Goal: Task Accomplishment & Management: Use online tool/utility

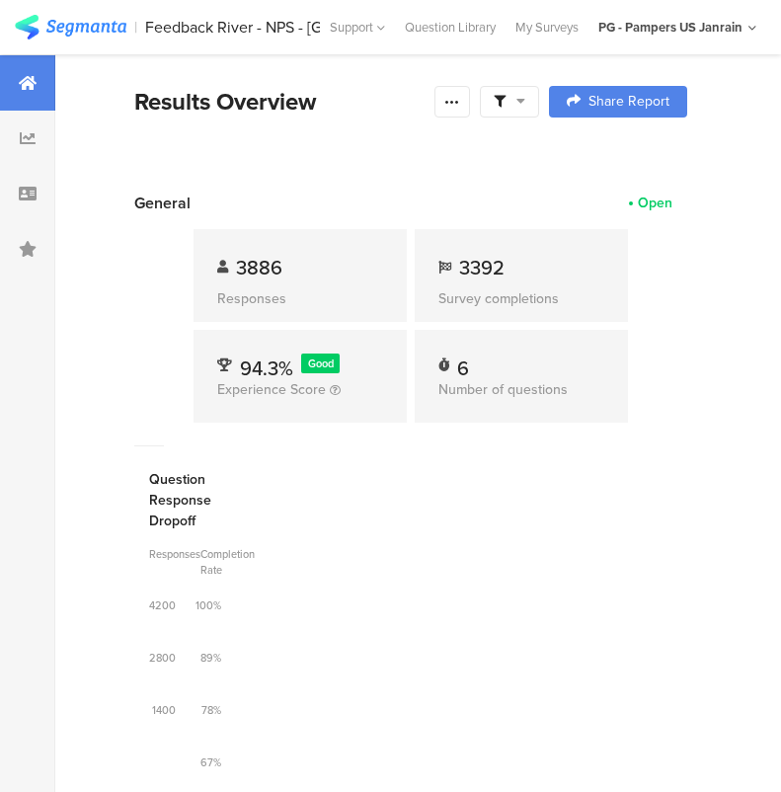
click at [752, 265] on section "General Open 3886 Responses 3392 Survey completions 94.3% Good Experience Score…" at bounding box center [410, 519] width 711 height 700
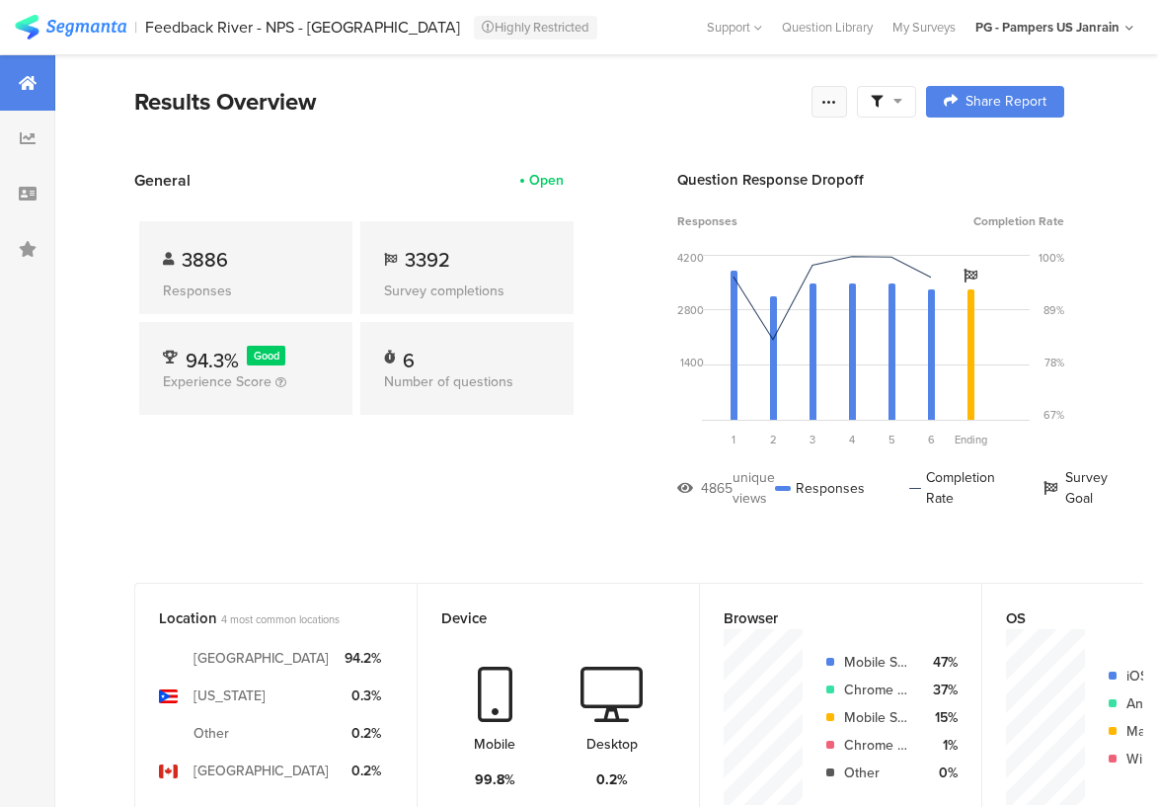
click at [837, 102] on icon at bounding box center [829, 102] width 16 height 16
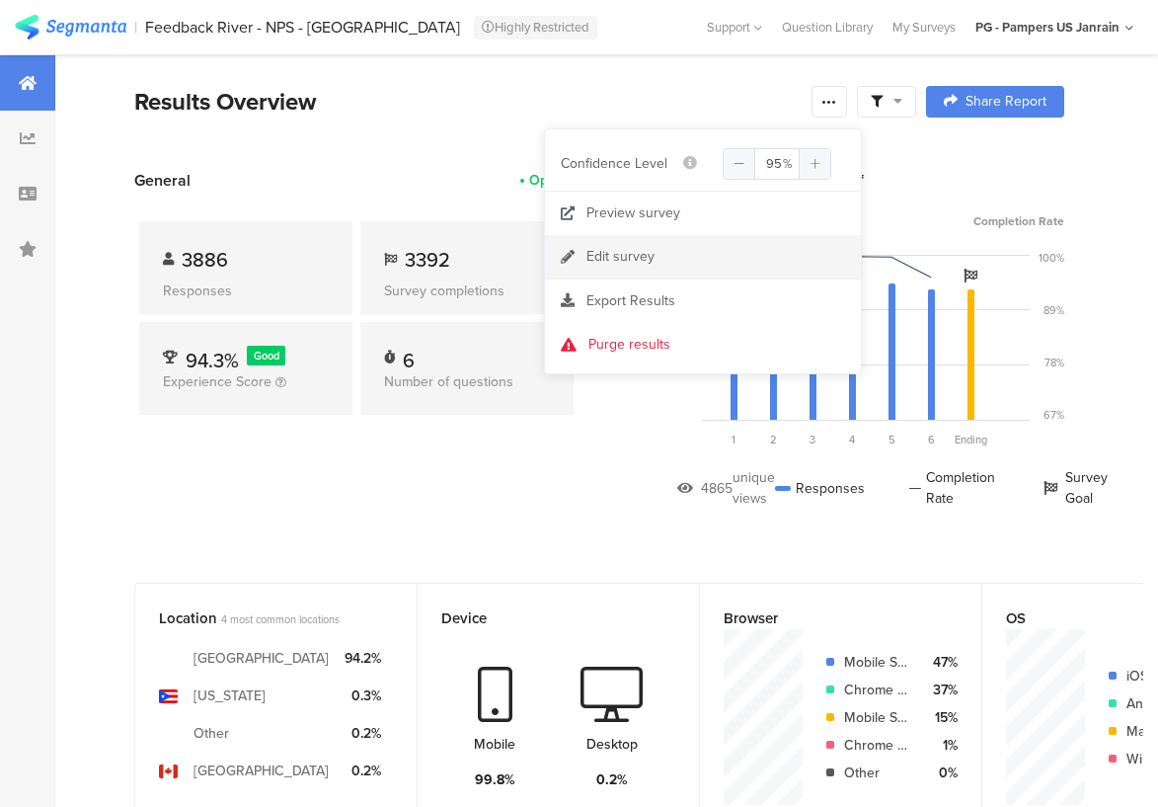
click at [658, 257] on link "Edit survey" at bounding box center [703, 256] width 316 height 43
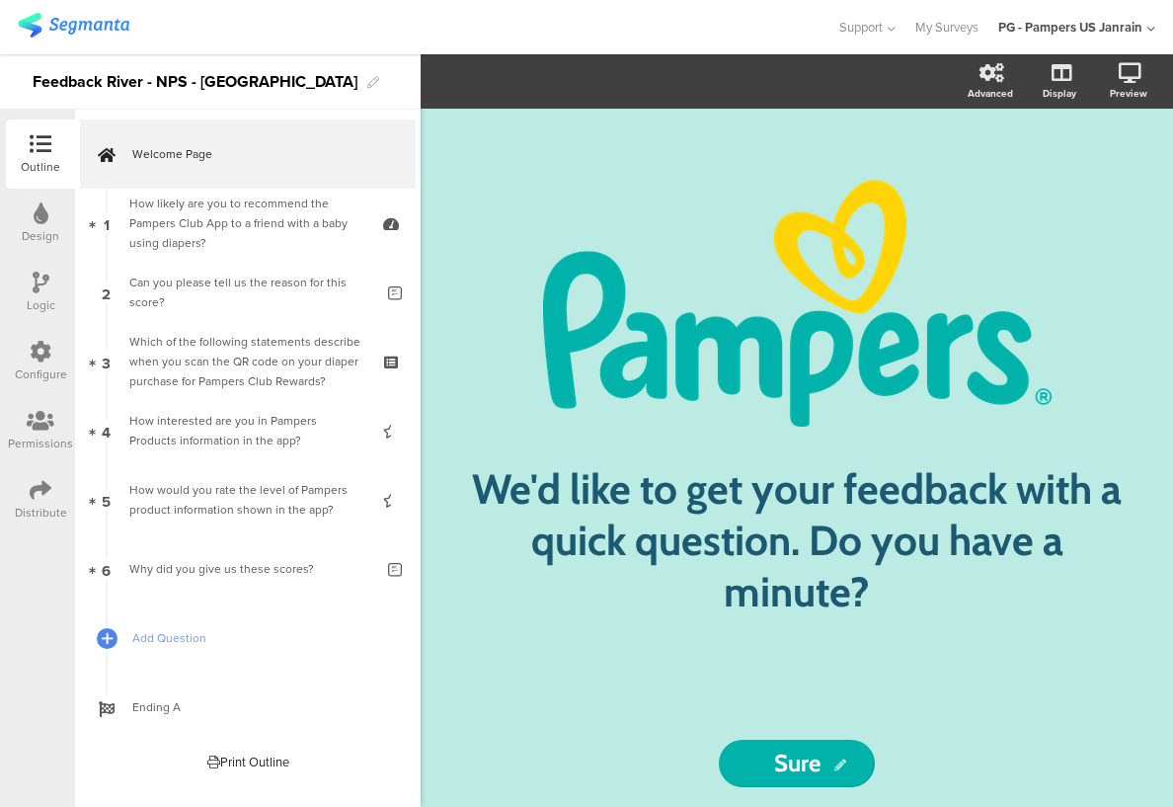
click at [34, 354] on icon at bounding box center [41, 352] width 22 height 22
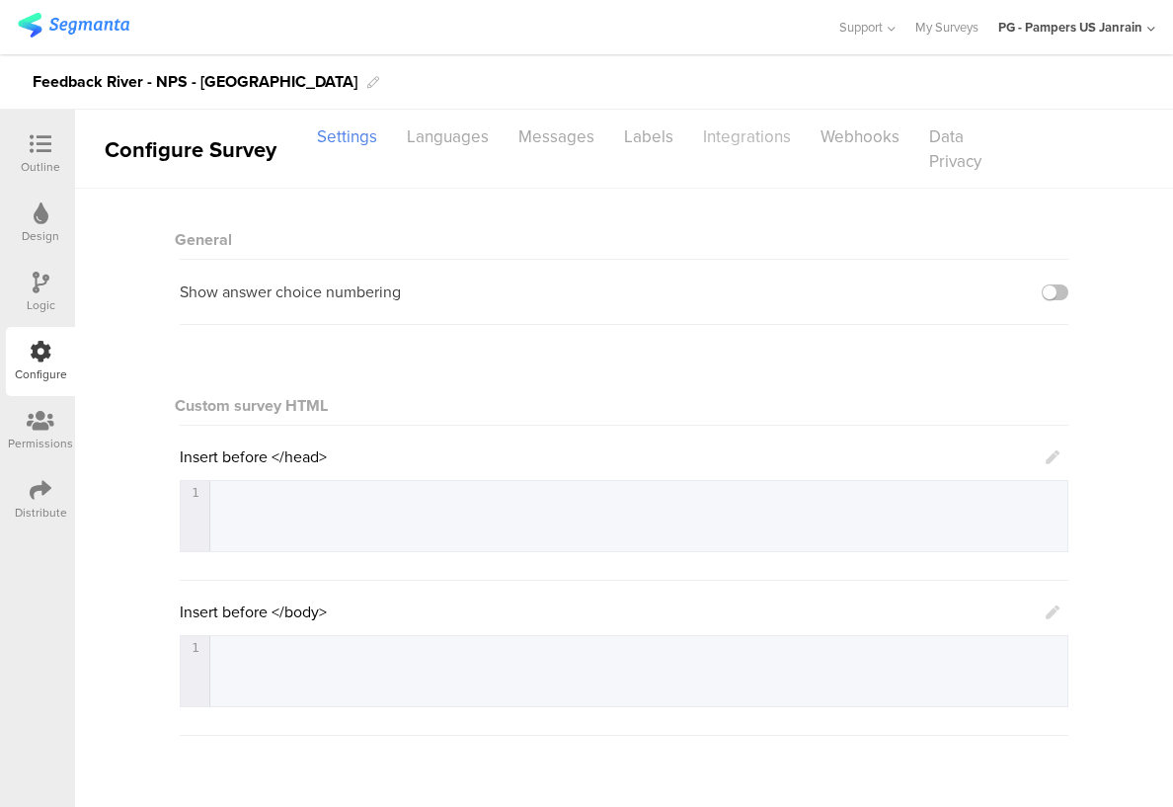
drag, startPoint x: 771, startPoint y: 139, endPoint x: 730, endPoint y: 140, distance: 41.5
click at [730, 140] on div "Integrations" at bounding box center [746, 136] width 117 height 35
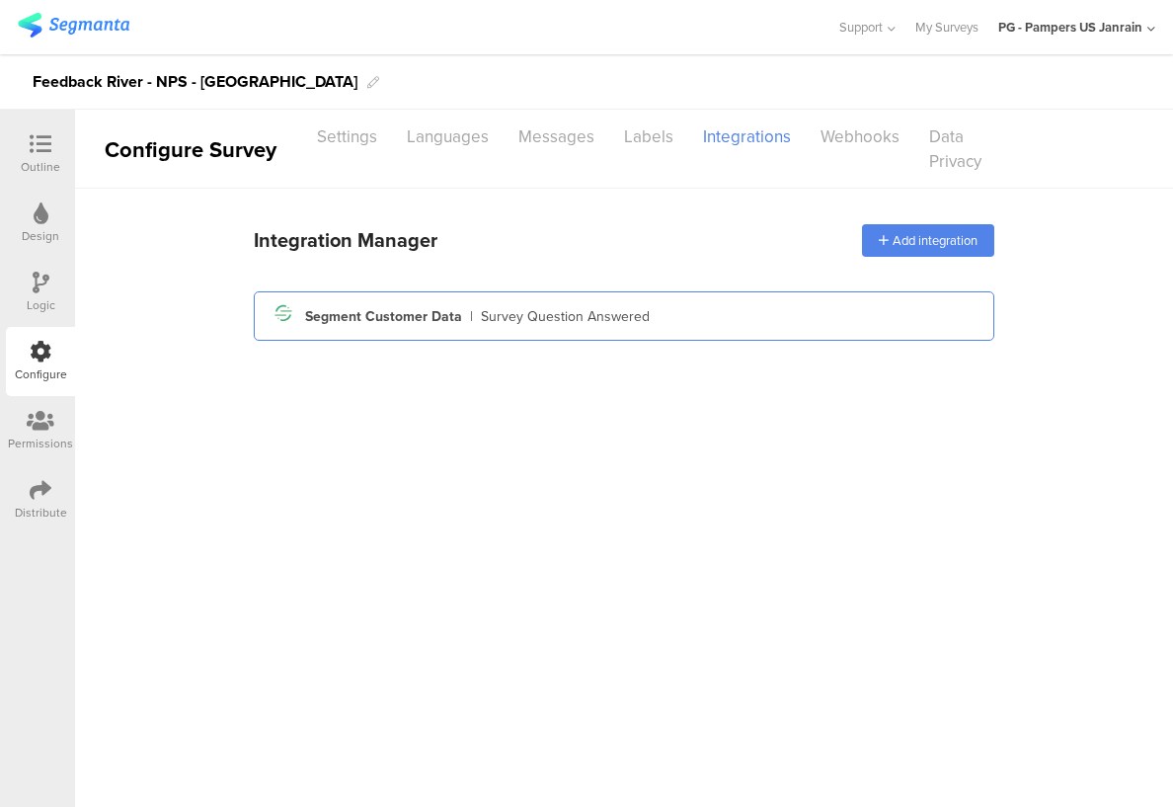
click at [667, 321] on div "Segment icon Created with Sketch. Segment Customer Data | Survey Question Answe…" at bounding box center [624, 316] width 709 height 34
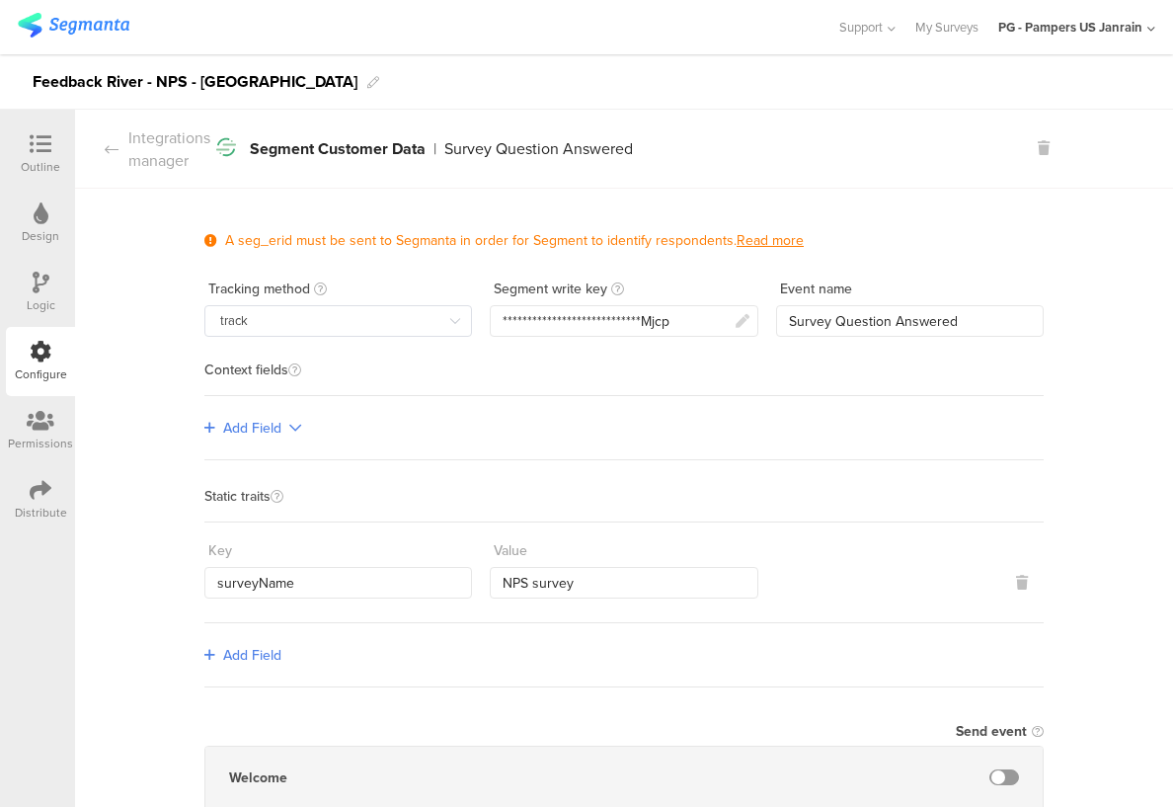
click at [1030, 253] on div "**********" at bounding box center [623, 283] width 839 height 107
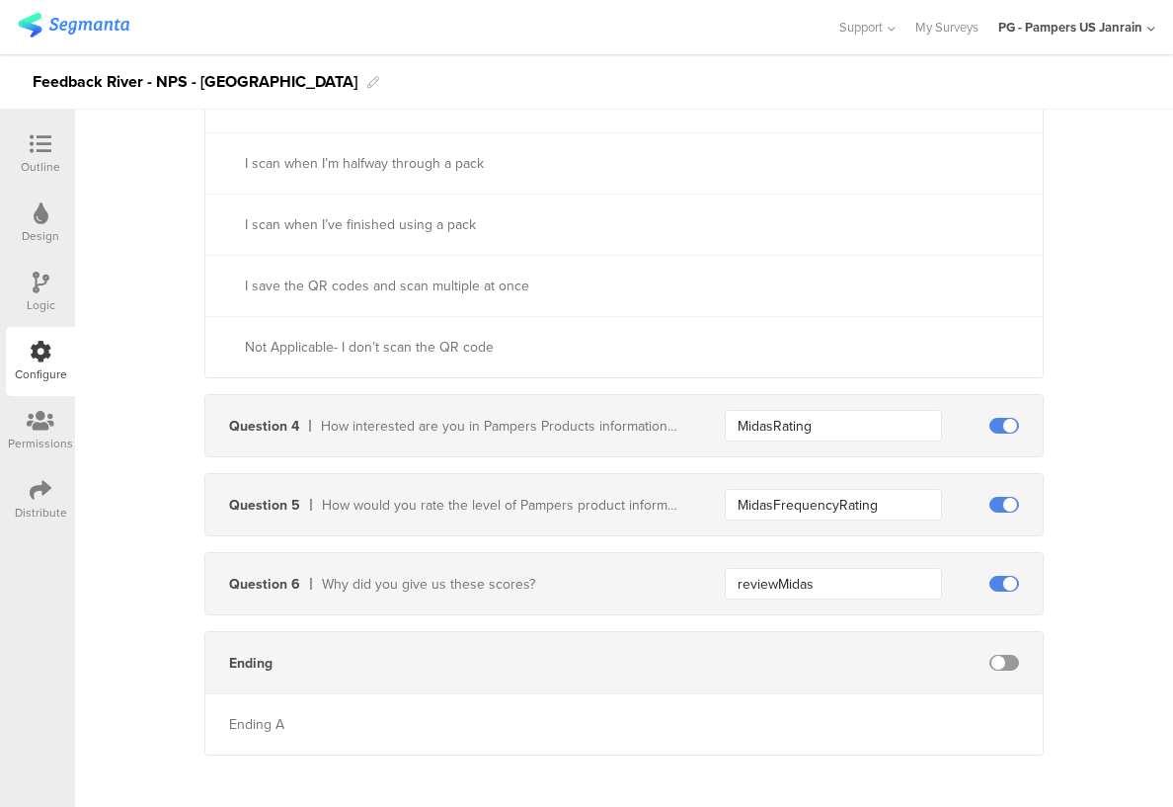
scroll to position [1048, 0]
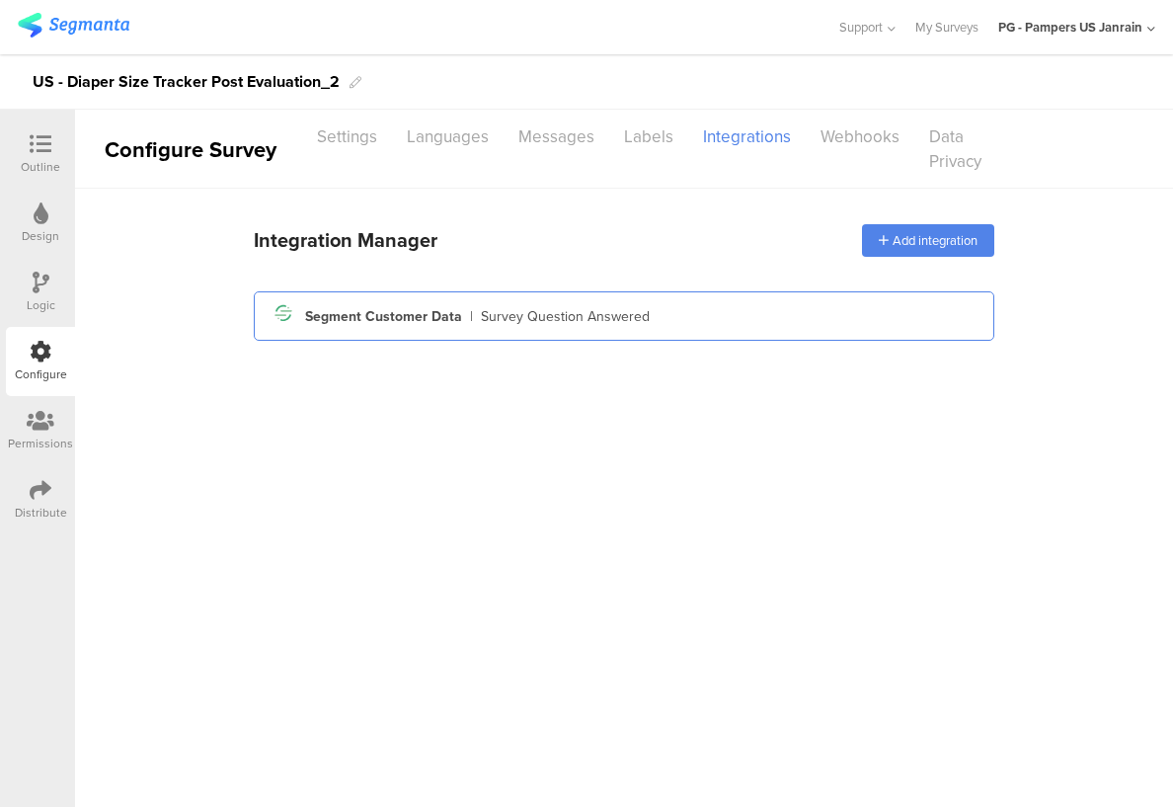
click at [603, 317] on div "Survey Question Answered" at bounding box center [565, 316] width 169 height 21
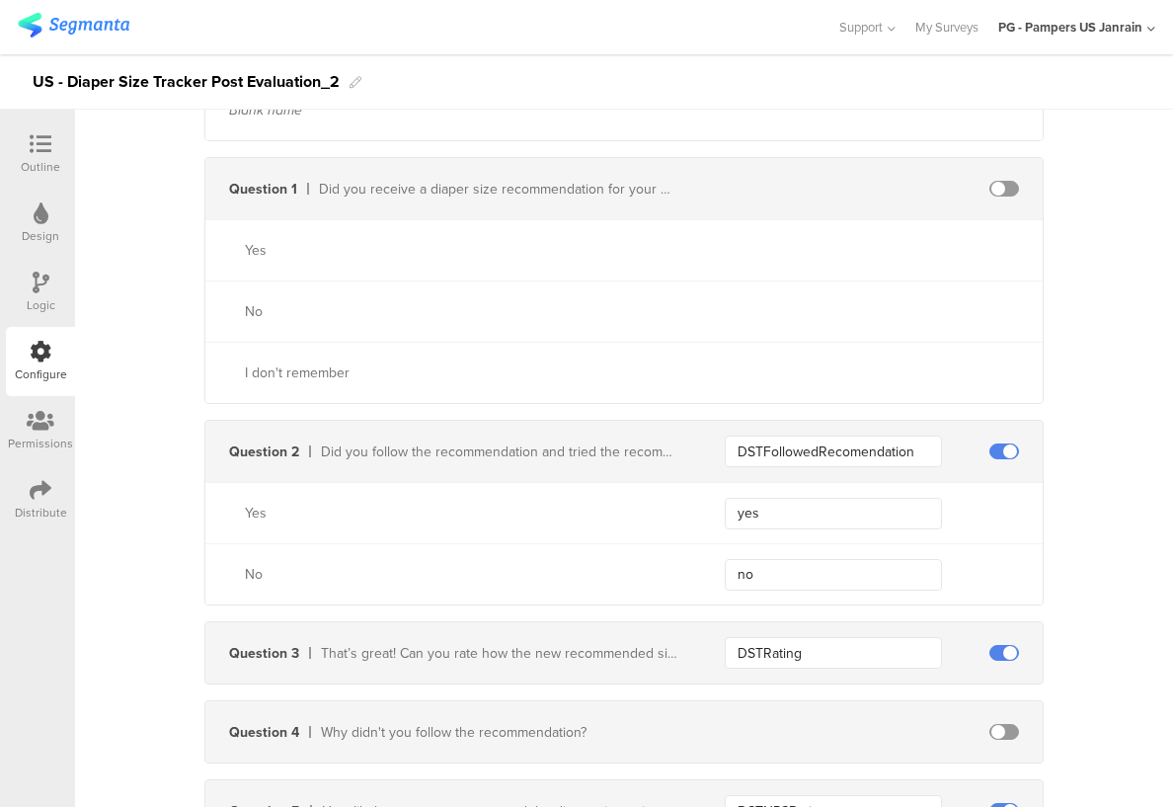
scroll to position [724, 0]
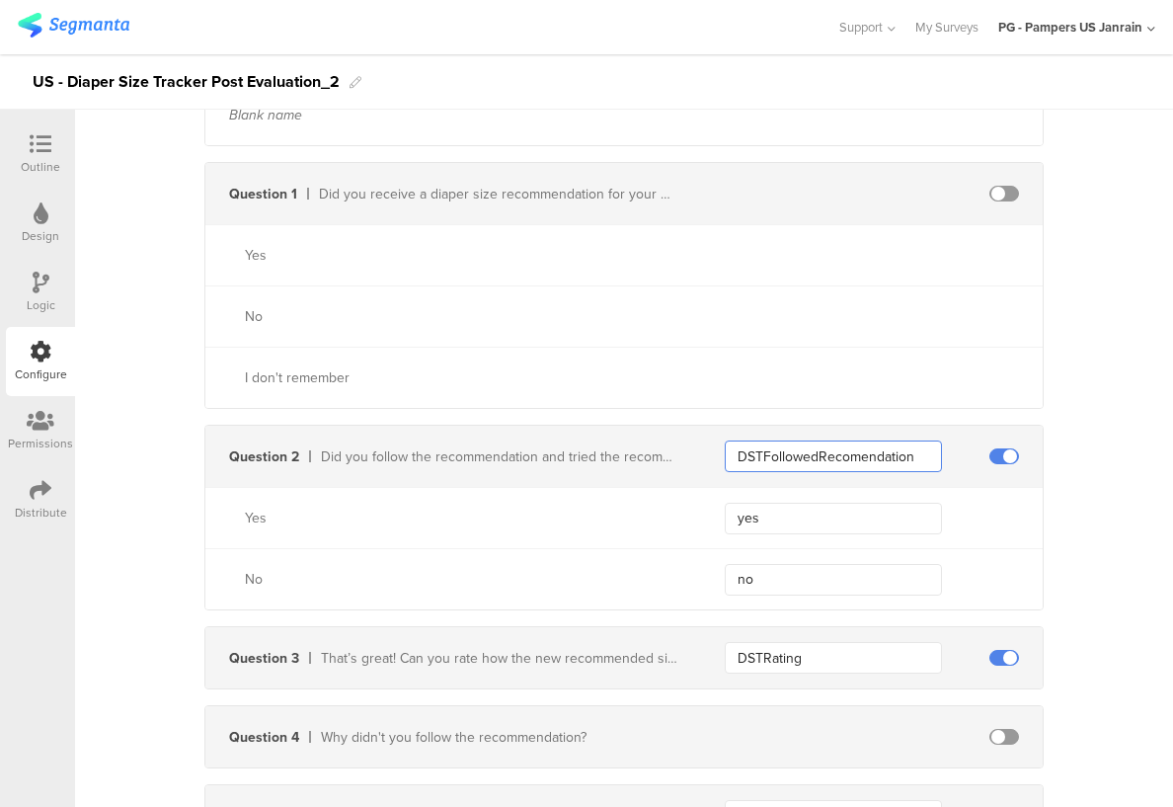
click at [855, 450] on input "DSTFollowedRecomendation" at bounding box center [833, 456] width 217 height 32
click at [787, 663] on input "DSTRating" at bounding box center [833, 658] width 217 height 32
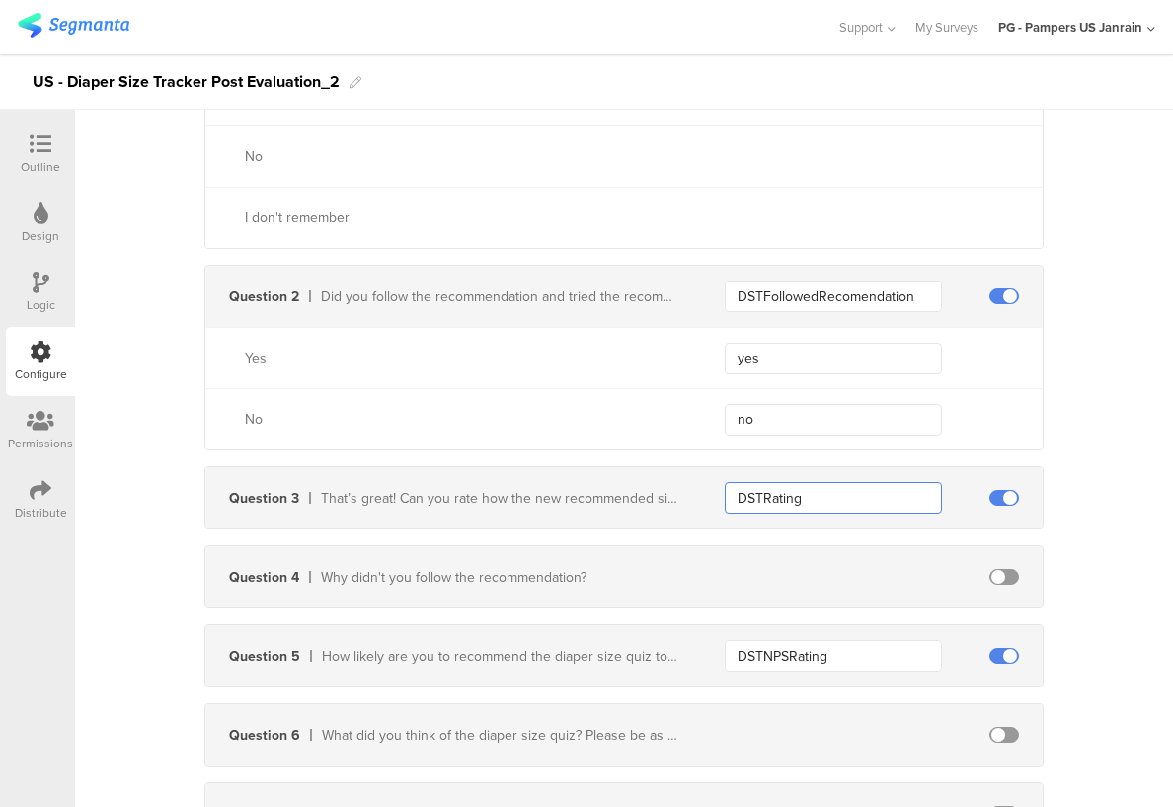
scroll to position [933, 0]
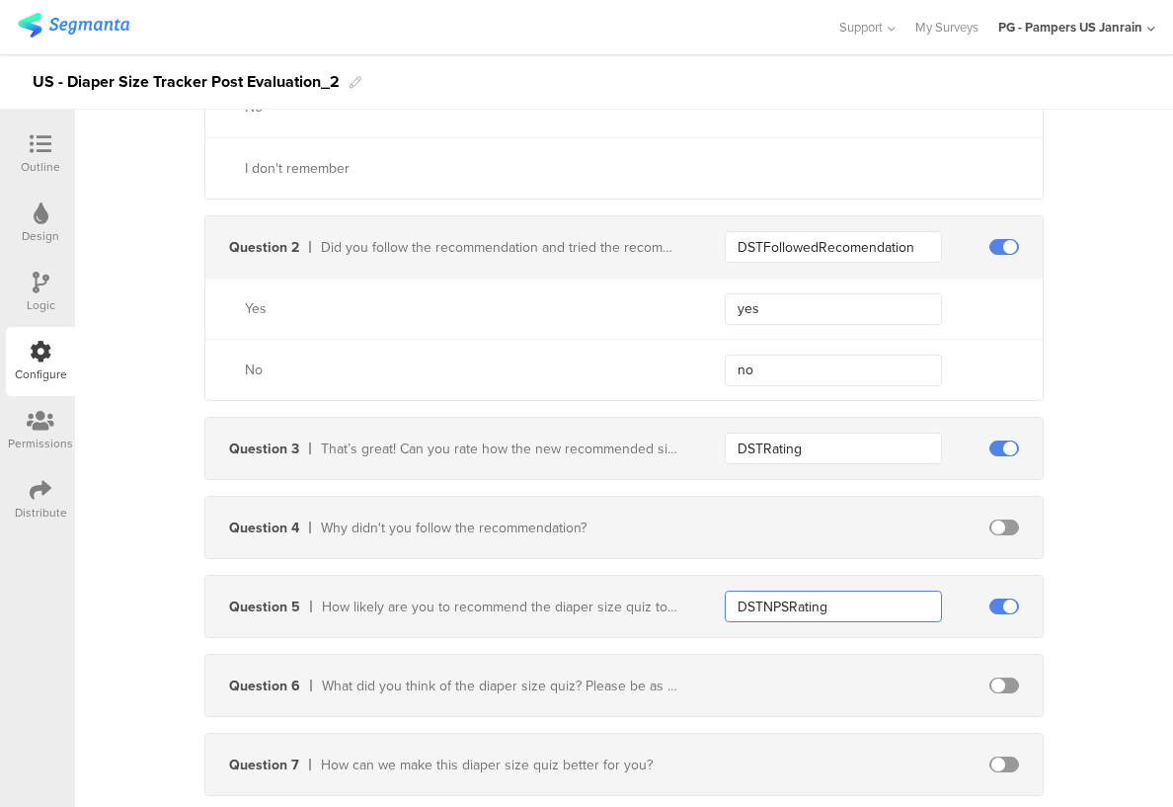
click at [869, 603] on input "DSTNPSRating" at bounding box center [833, 606] width 217 height 32
click at [1077, 620] on div "**********" at bounding box center [624, 104] width 1098 height 1696
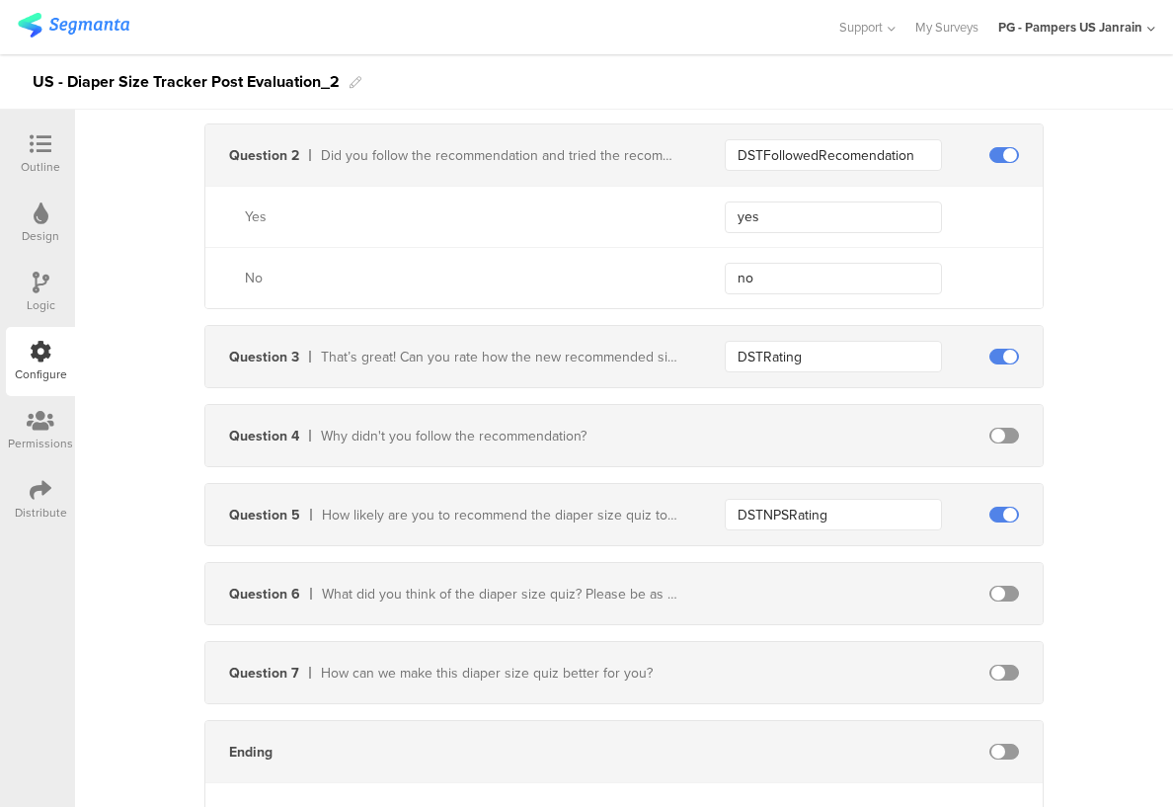
scroll to position [1068, 0]
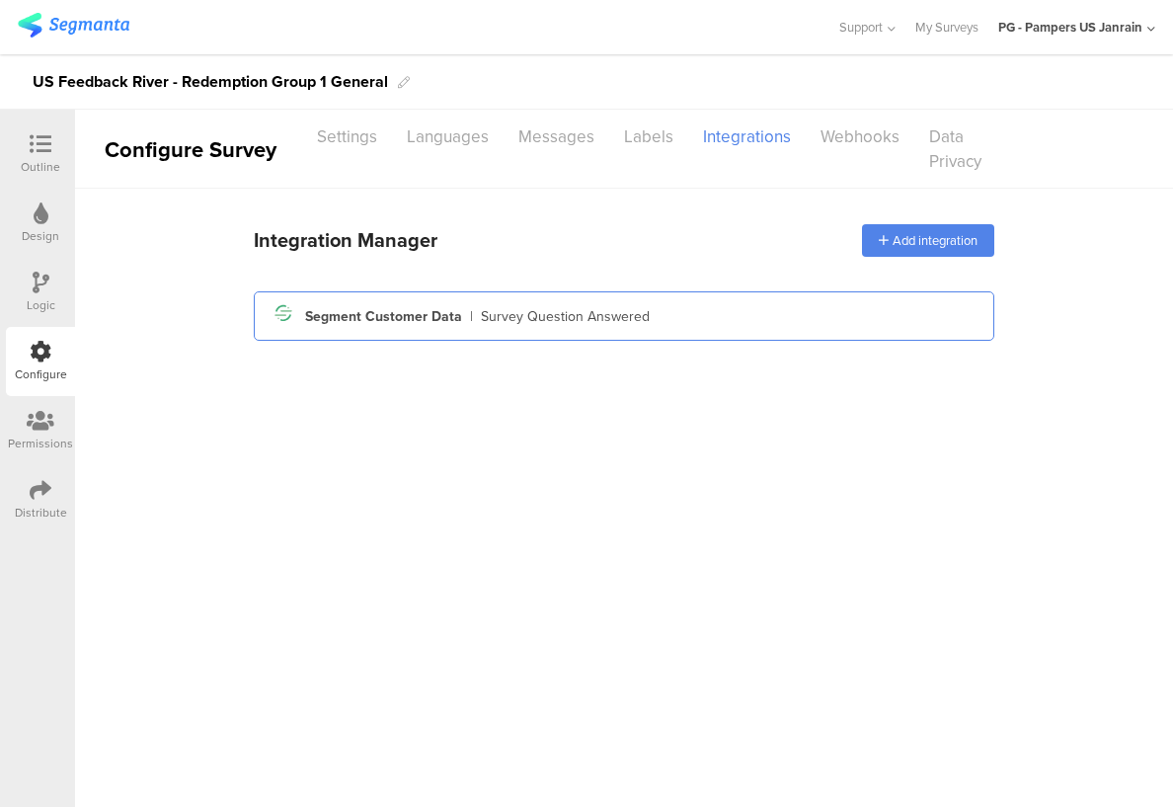
click at [563, 332] on div "Segment icon Created with Sketch. Segment Customer Data | Survey Question Answe…" at bounding box center [624, 316] width 709 height 34
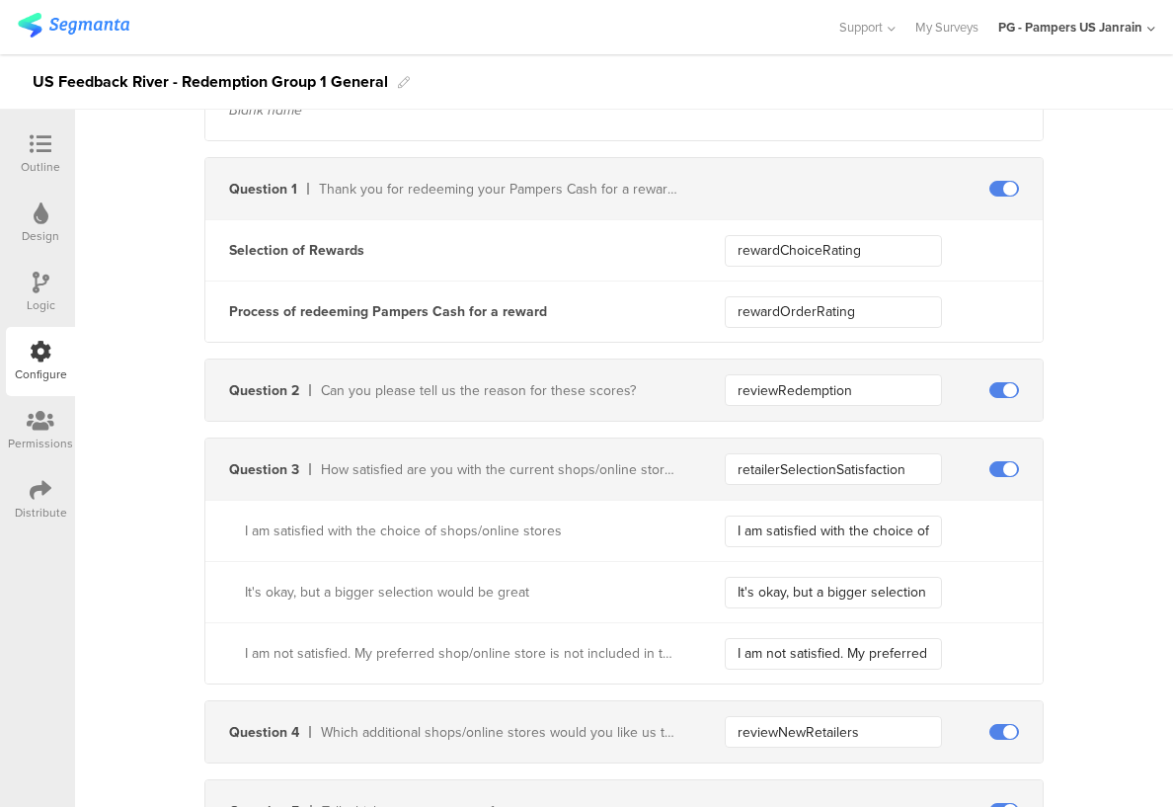
scroll to position [733, 0]
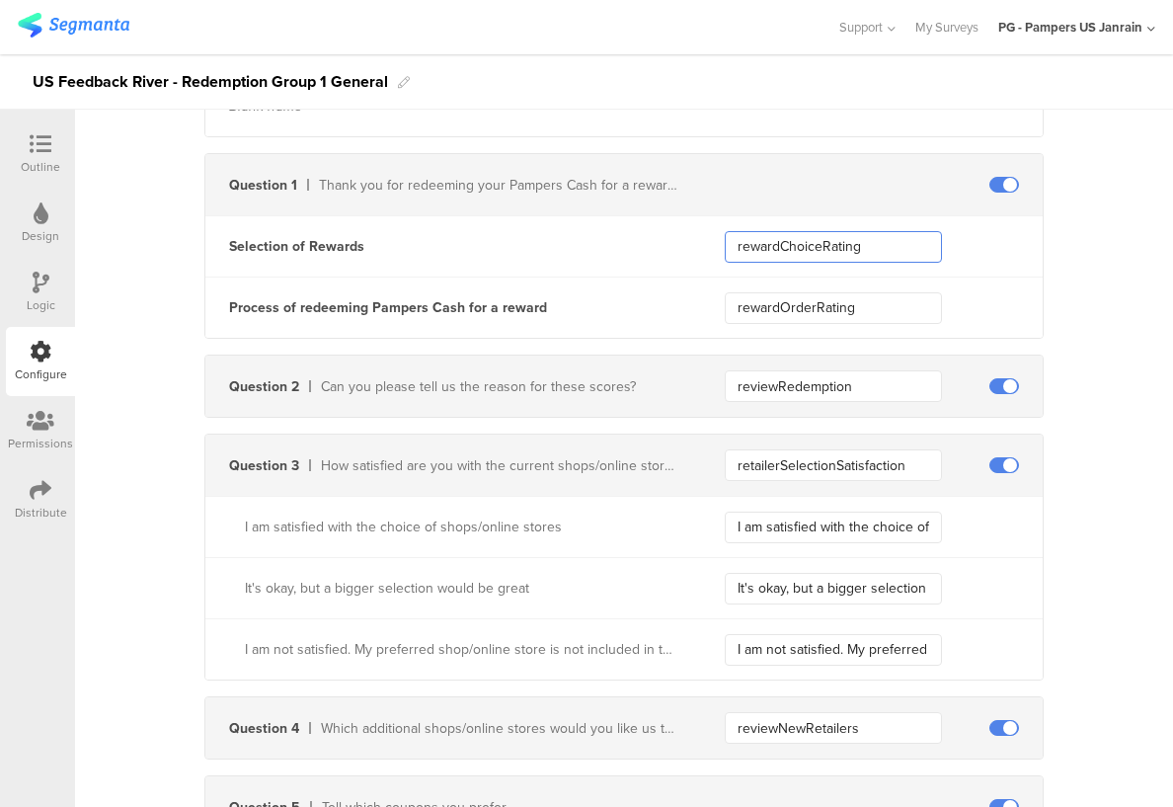
click at [845, 247] on input "rewardChoiceRating" at bounding box center [833, 247] width 217 height 32
click at [818, 304] on input "rewardOrderRating" at bounding box center [833, 308] width 217 height 32
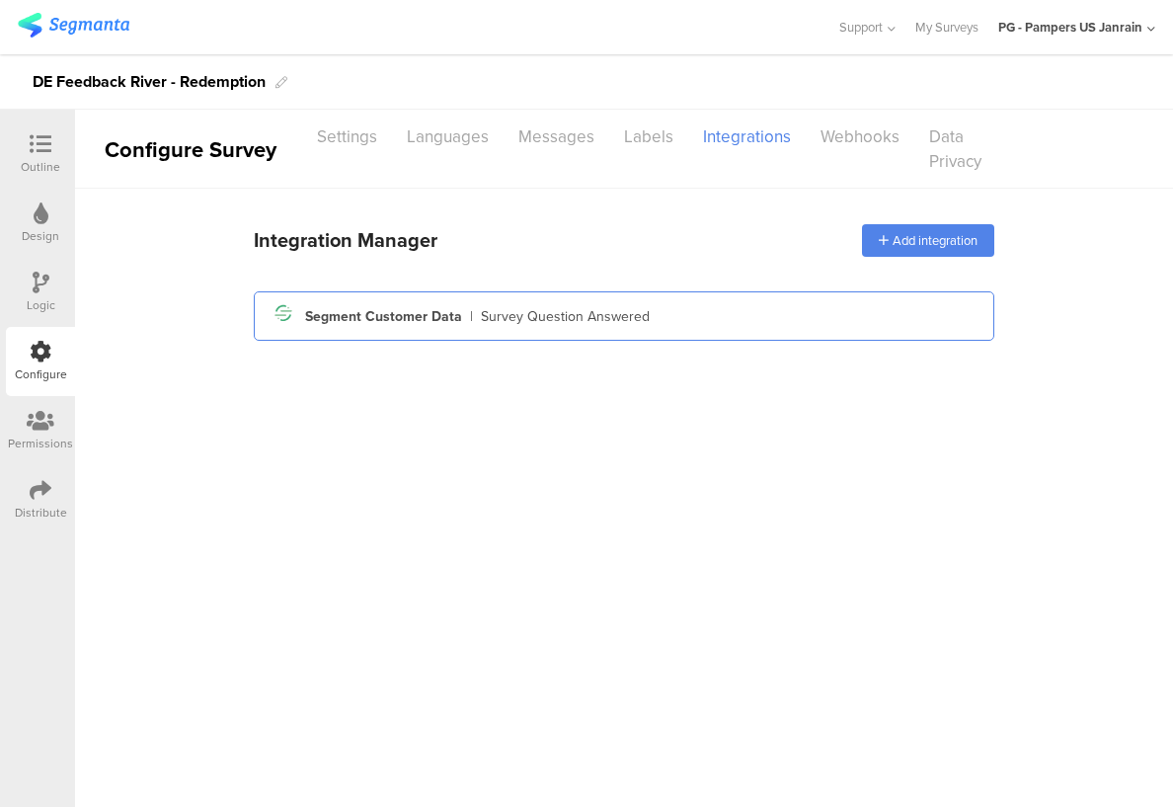
click at [465, 295] on div "Segment icon Created with Sketch. Segment Customer Data | Survey Question Answe…" at bounding box center [624, 315] width 741 height 49
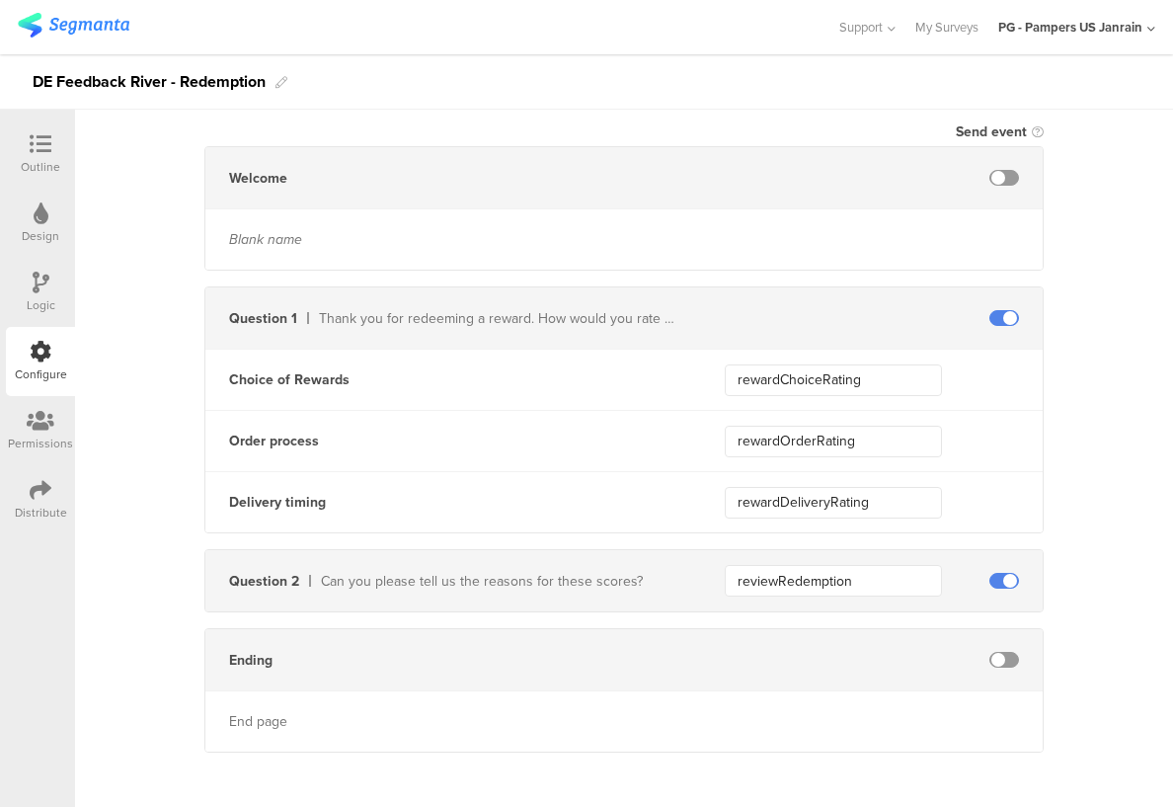
scroll to position [609, 0]
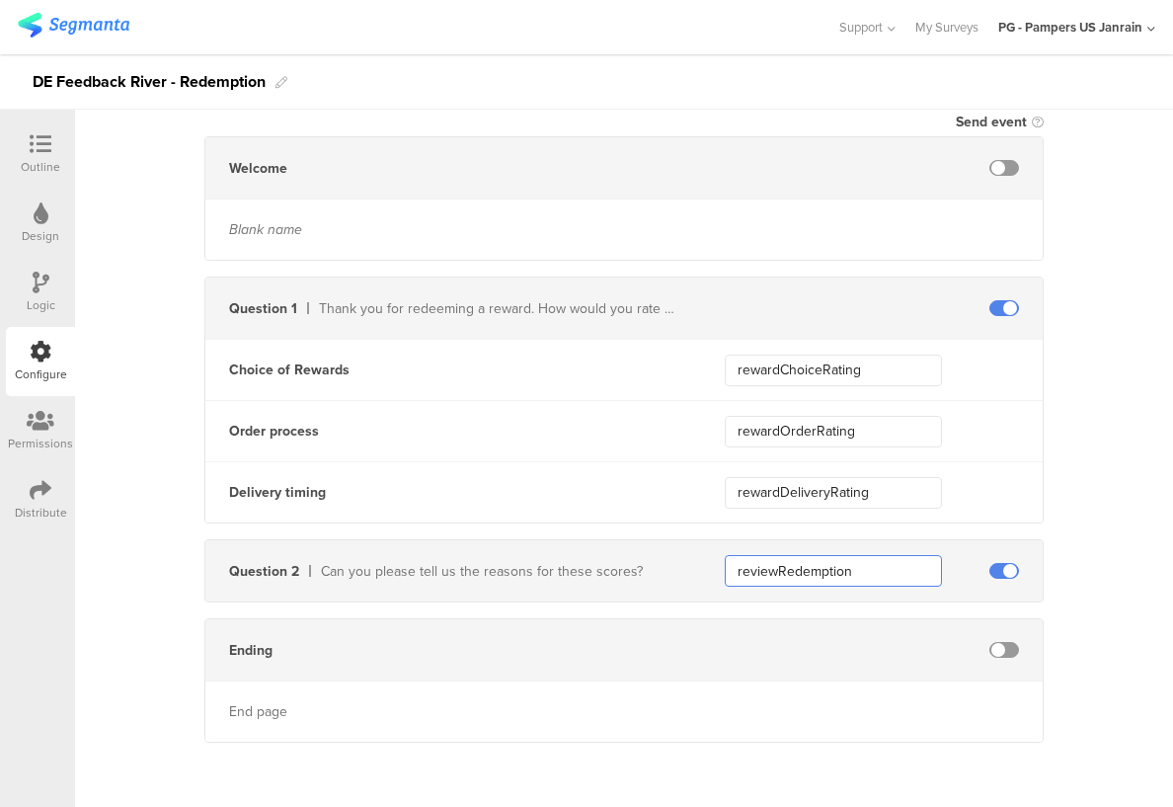
click at [830, 562] on input "reviewRedemption" at bounding box center [833, 571] width 217 height 32
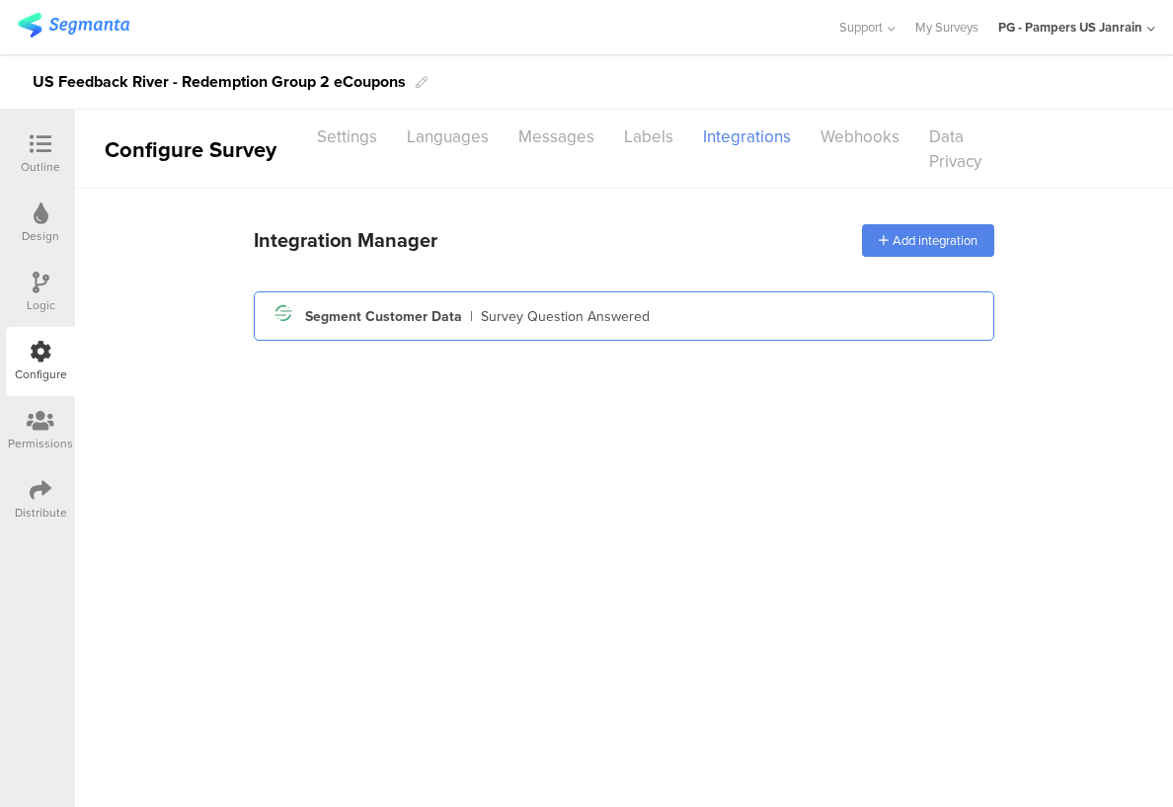
click at [658, 331] on div "Segment icon Created with Sketch. Segment Customer Data | Survey Question Answe…" at bounding box center [624, 316] width 709 height 34
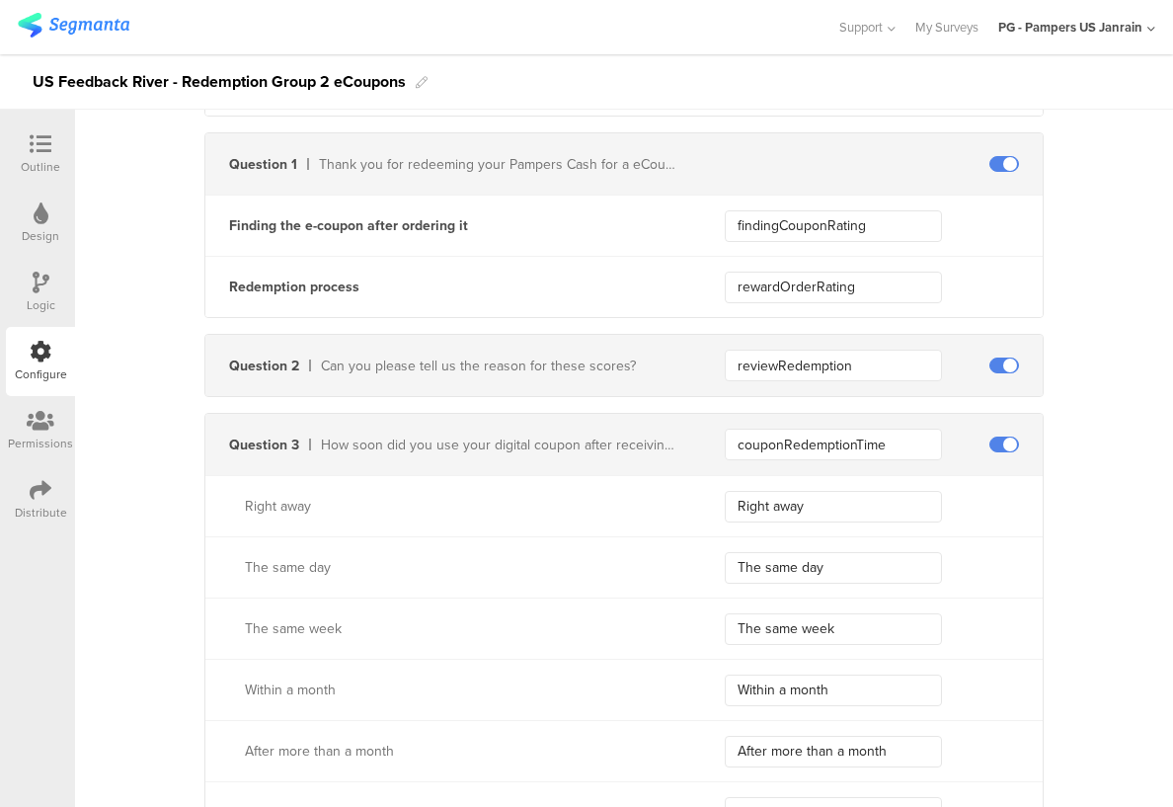
scroll to position [802, 0]
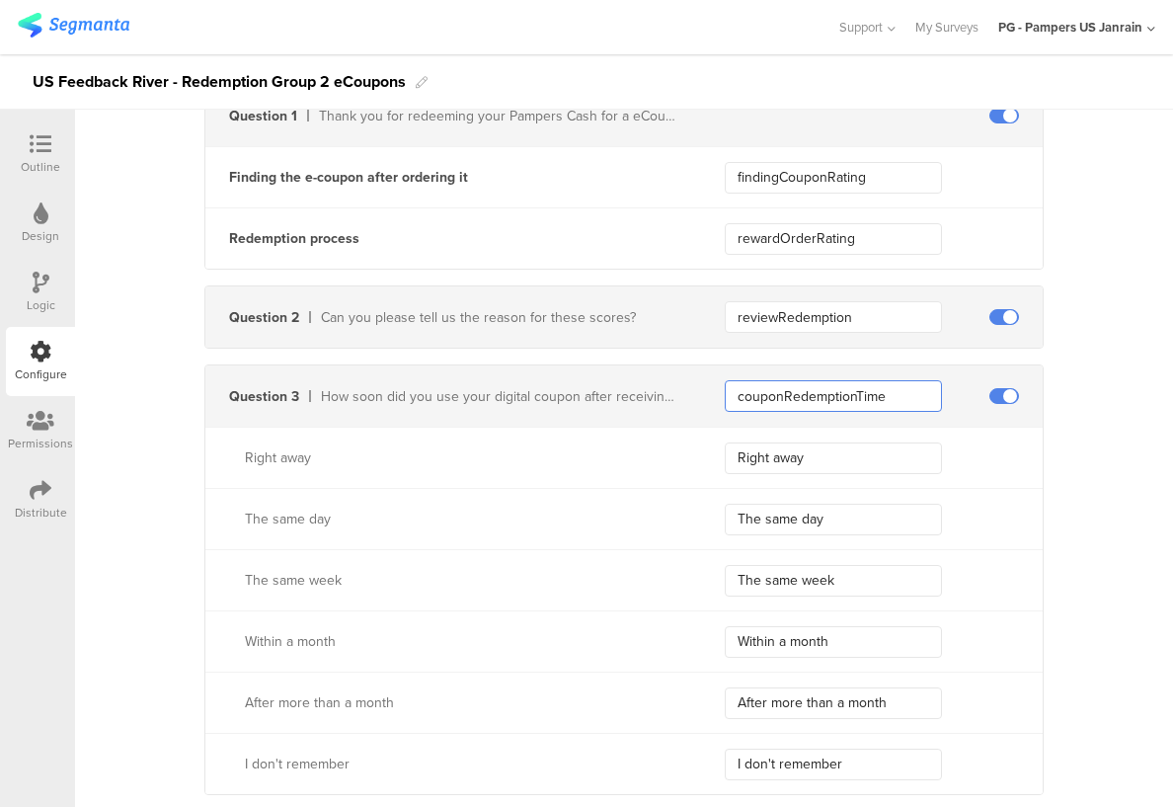
click at [882, 388] on input "couponRedemptionTime" at bounding box center [833, 396] width 217 height 32
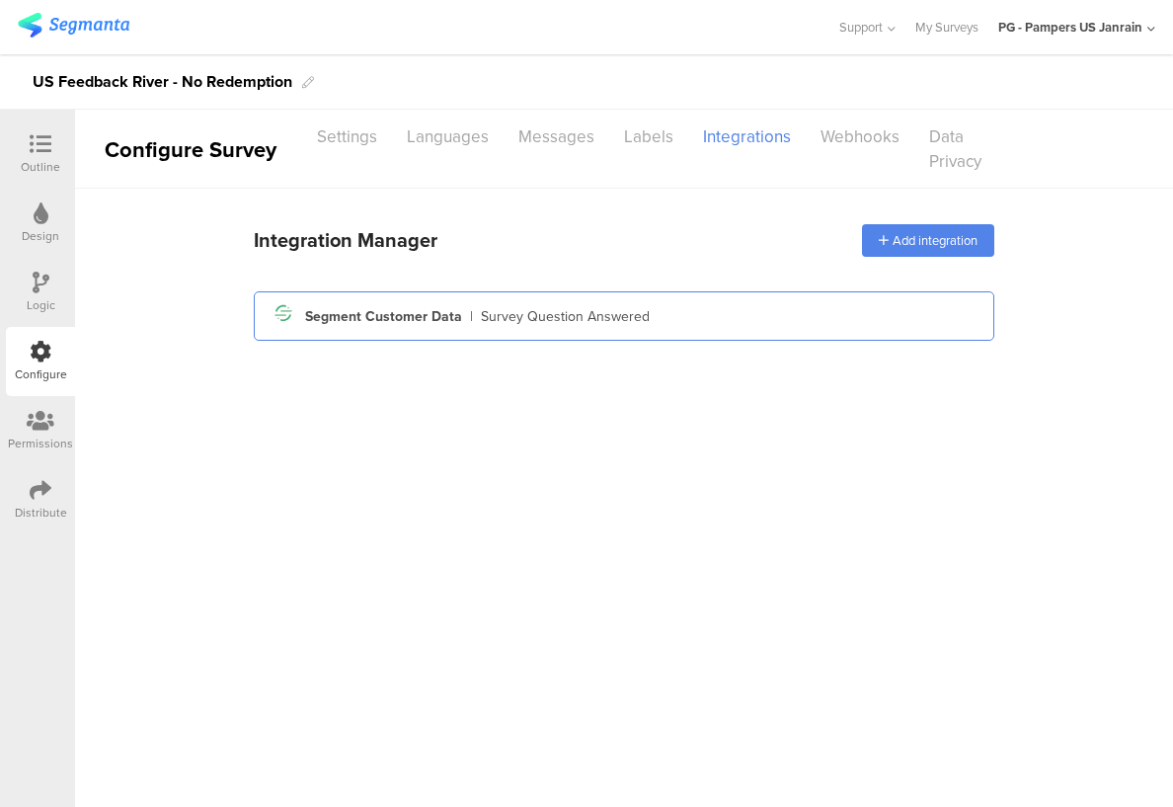
click at [765, 318] on div "Segment icon Created with Sketch. Segment Customer Data | Survey Question Answe…" at bounding box center [624, 316] width 709 height 34
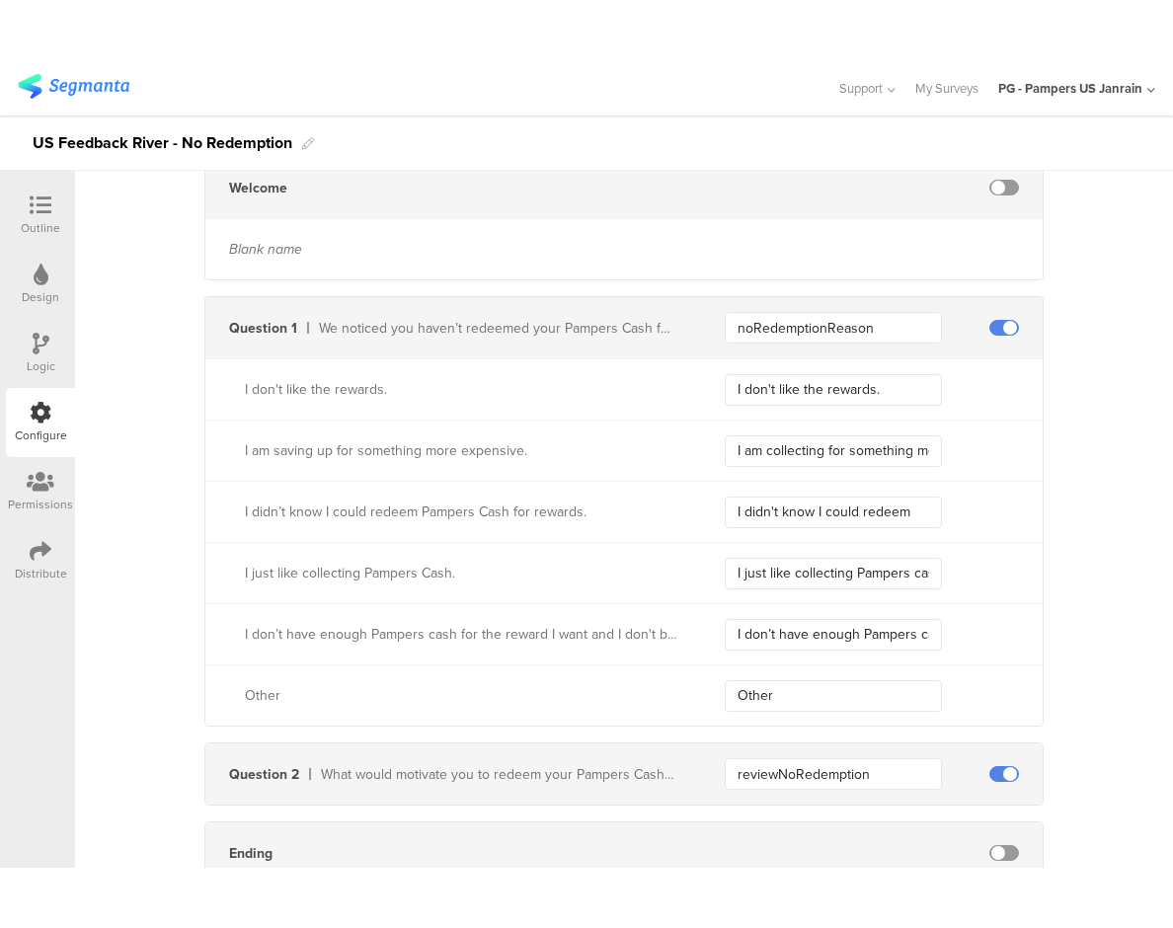
scroll to position [658, 0]
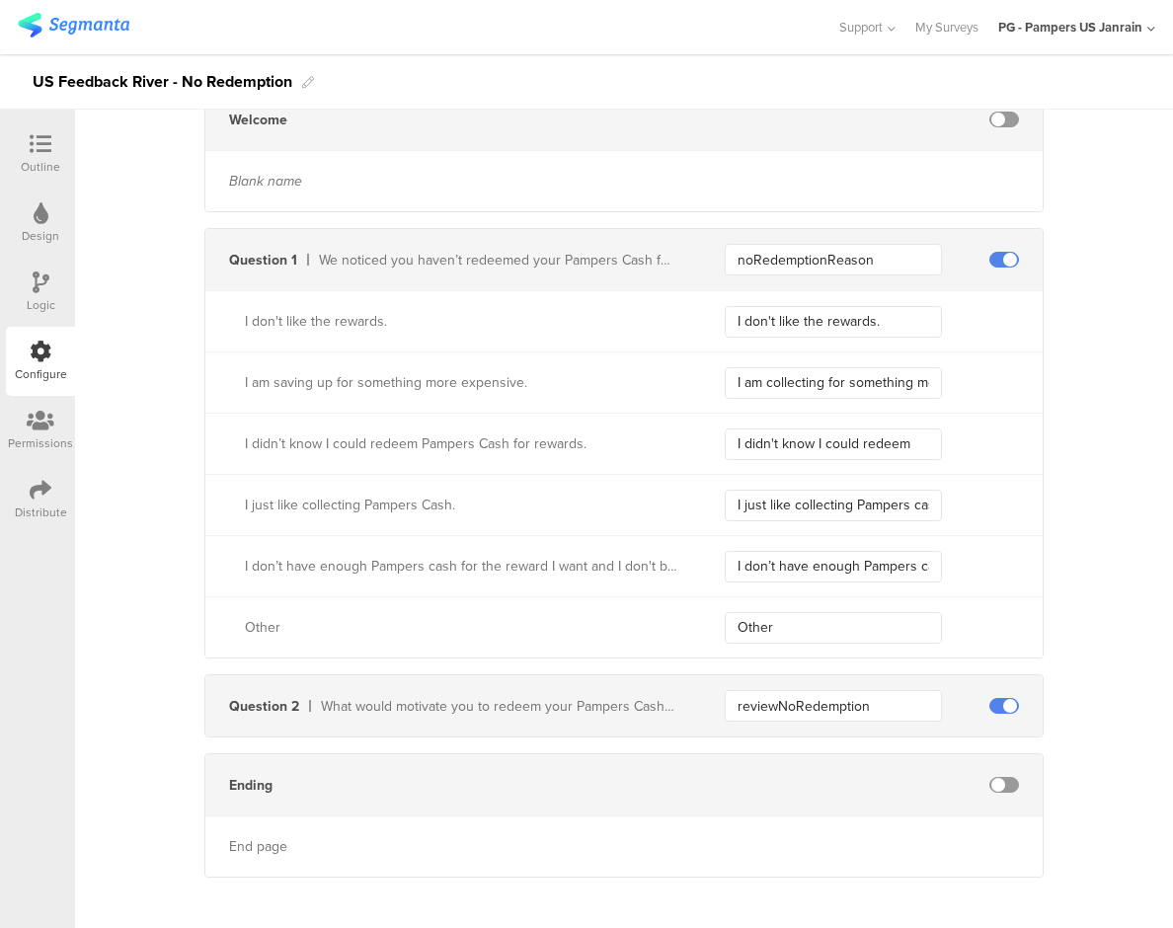
click at [633, 705] on div "What would motivate you to redeem your Pampers Cash for a reward?" at bounding box center [499, 706] width 356 height 21
drag, startPoint x: 317, startPoint y: 703, endPoint x: 689, endPoint y: 721, distance: 372.7
click at [689, 721] on div "Question 2 What would motivate you to redeem your Pampers Cash for a reward? re…" at bounding box center [623, 705] width 837 height 61
copy div "What would motivate you to redeem your Pampers Cash for a"
